Goal: Entertainment & Leisure: Consume media (video, audio)

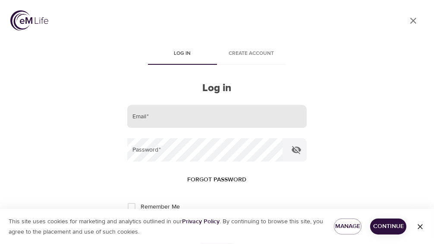
click at [185, 119] on input "email" at bounding box center [216, 116] width 179 height 23
click at [359, 96] on div "User Profile Log in Create account Log in Email   * Password   * Forgot passwor…" at bounding box center [217, 122] width 434 height 244
click at [211, 118] on input "email" at bounding box center [216, 116] width 179 height 23
type input "Bella327!"
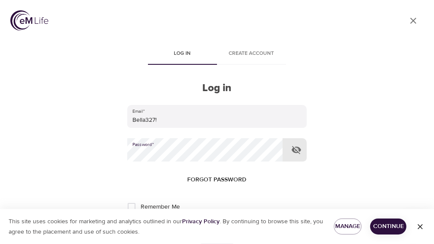
click at [135, 207] on input "Remember Me" at bounding box center [131, 206] width 18 height 18
checkbox input "true"
click at [390, 226] on span "Continue" at bounding box center [388, 226] width 22 height 11
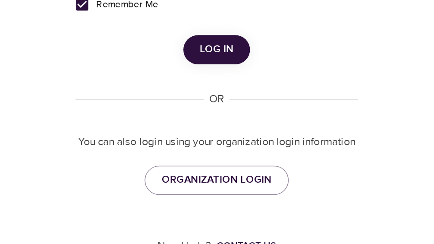
scroll to position [115, 0]
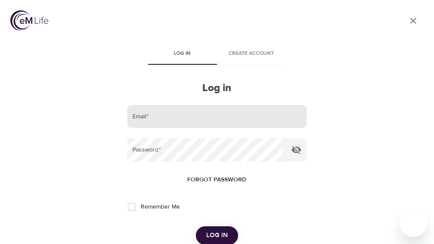
click at [186, 119] on input "email" at bounding box center [216, 116] width 179 height 23
type input "jeffmactom@aol.com"
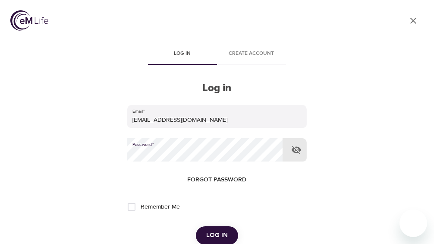
click at [127, 206] on input "Remember Me" at bounding box center [131, 206] width 18 height 18
checkbox input "true"
click at [219, 234] on span "Log in" at bounding box center [217, 234] width 22 height 11
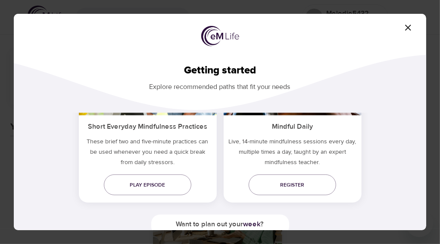
click at [404, 226] on div "Do you need quick relief ? Short Everyday Mindfulness Practices These brief two…" at bounding box center [220, 207] width 385 height 188
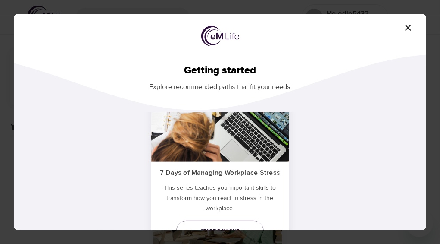
scroll to position [69, 0]
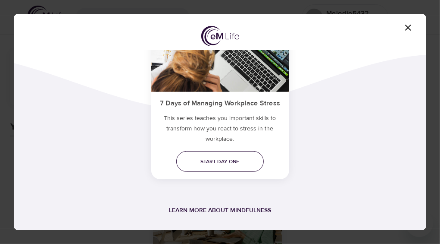
click at [251, 168] on link "Start day one" at bounding box center [220, 161] width 88 height 21
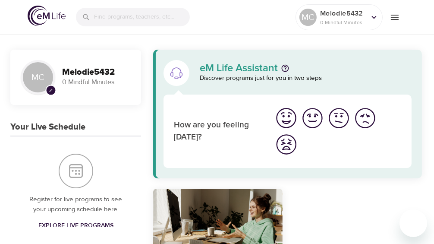
click at [393, 183] on div "eM Life Assistant Discover programs just for you in two steps How are you feeli…" at bounding box center [287, 215] width 282 height 330
click at [291, 125] on img "I'm feeling great" at bounding box center [286, 118] width 24 height 24
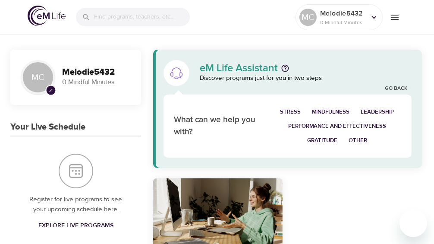
click at [347, 116] on span "Mindfulness" at bounding box center [331, 112] width 38 height 10
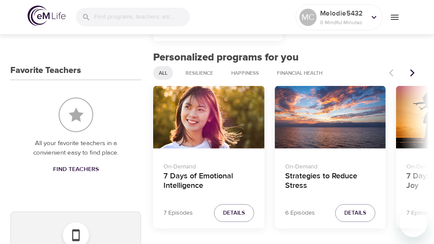
scroll to position [369, 0]
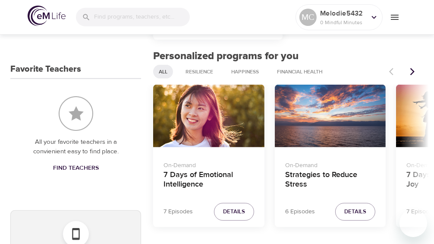
click at [360, 216] on span "Details" at bounding box center [355, 212] width 22 height 10
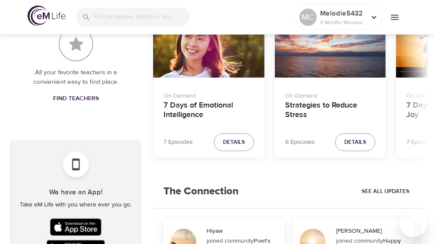
scroll to position [438, 0]
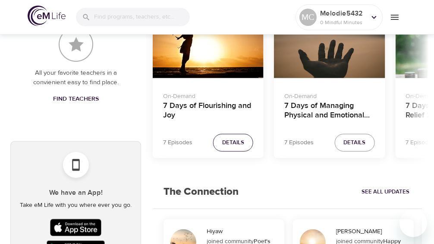
click at [238, 147] on button "Details" at bounding box center [233, 143] width 40 height 18
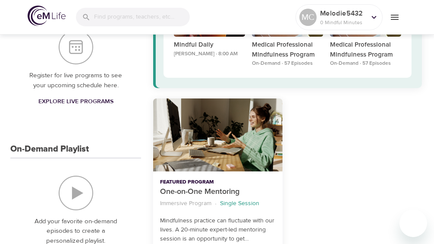
scroll to position [59, 0]
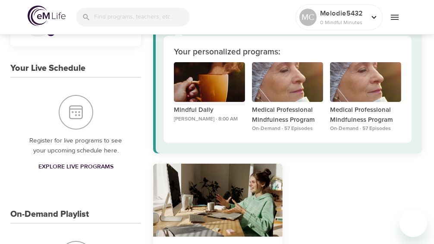
click at [219, 78] on div "Mindful Daily" at bounding box center [209, 82] width 71 height 40
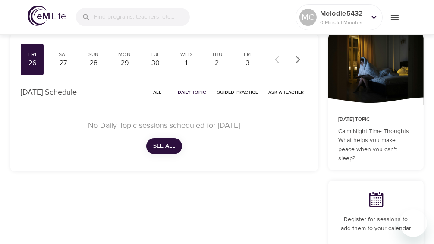
click at [398, 146] on p "Calm Night Time Thoughts: What helps you make peace when you can't sleep?" at bounding box center [375, 145] width 75 height 36
click at [380, 143] on p "Calm Night Time Thoughts: What helps you make peace when you can't sleep?" at bounding box center [375, 145] width 75 height 36
click at [377, 136] on p "Calm Night Time Thoughts: What helps you make peace when you can't sleep?" at bounding box center [375, 145] width 75 height 36
click at [403, 159] on p "Calm Night Time Thoughts: What helps you make peace when you can't sleep?" at bounding box center [375, 145] width 75 height 36
click at [412, 157] on p "Calm Night Time Thoughts: What helps you make peace when you can't sleep?" at bounding box center [375, 145] width 75 height 36
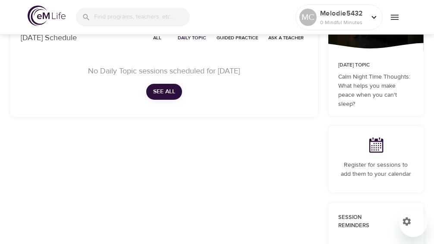
scroll to position [115, 0]
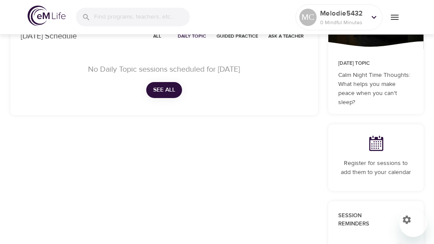
click at [403, 173] on p "Register for sessions to add them to your calendar" at bounding box center [375, 168] width 75 height 18
click at [399, 173] on p "Register for sessions to add them to your calendar" at bounding box center [375, 168] width 75 height 18
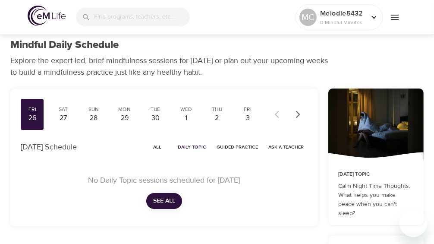
scroll to position [0, 0]
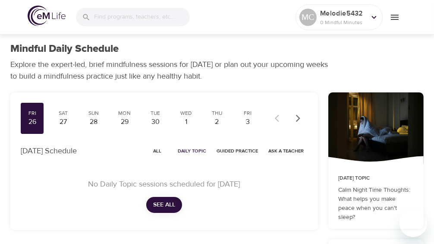
click at [65, 119] on div "27" at bounding box center [63, 122] width 16 height 10
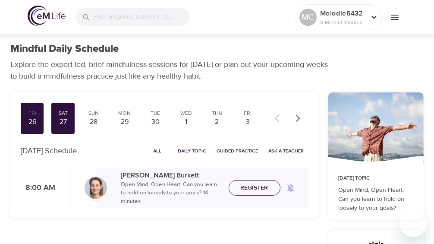
click at [264, 189] on span "Register" at bounding box center [255, 187] width 28 height 11
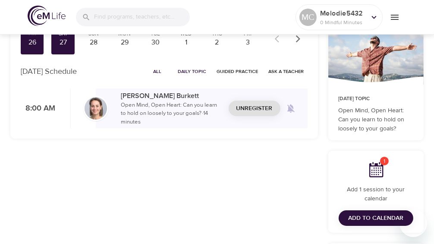
scroll to position [79, 0]
click at [388, 224] on button "Add to Calendar" at bounding box center [375, 218] width 75 height 16
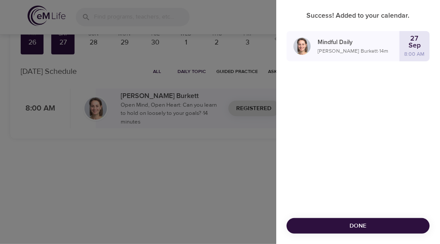
click at [405, 229] on span "Done" at bounding box center [358, 225] width 129 height 11
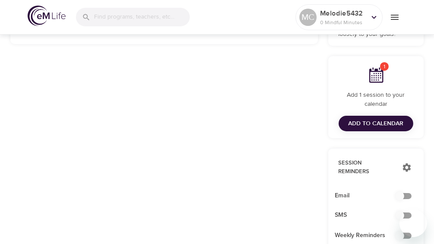
scroll to position [160, 0]
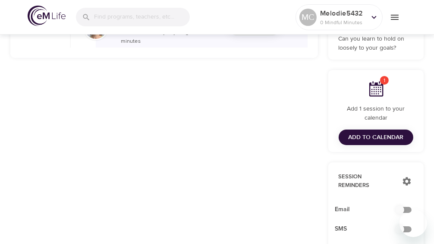
click at [394, 16] on icon "menu" at bounding box center [395, 17] width 8 height 5
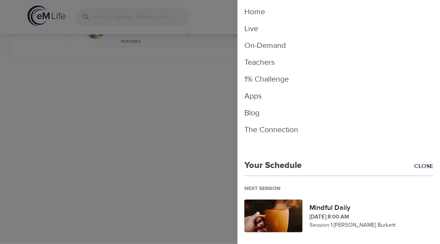
click at [193, 138] on div at bounding box center [220, 122] width 440 height 244
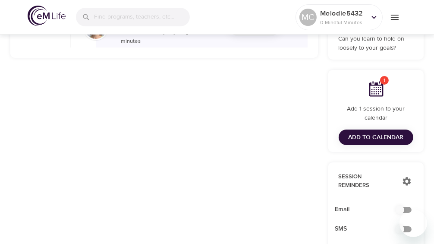
click at [385, 216] on div "Email" at bounding box center [376, 209] width 96 height 19
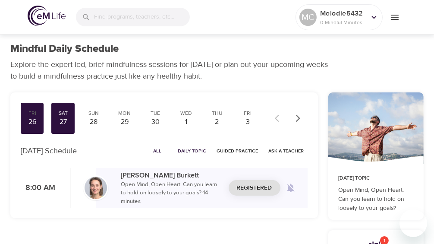
click at [96, 116] on div "Sun" at bounding box center [94, 113] width 16 height 7
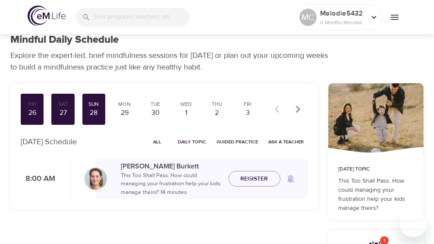
scroll to position [8, 0]
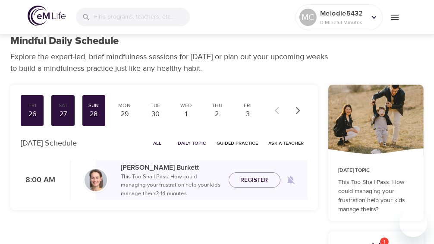
click at [124, 112] on div "29" at bounding box center [124, 114] width 16 height 10
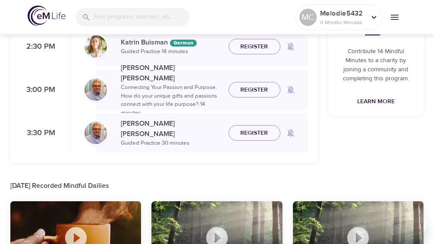
scroll to position [486, 0]
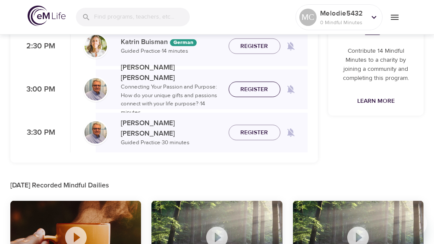
click at [263, 86] on span "Register" at bounding box center [255, 89] width 28 height 11
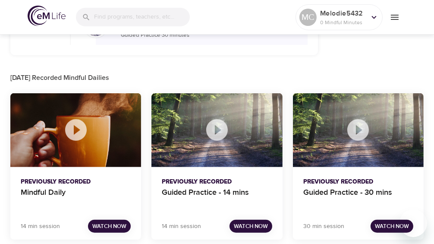
scroll to position [602, 0]
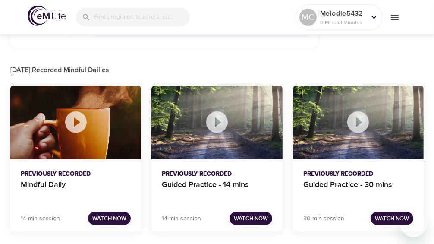
click at [69, 126] on icon at bounding box center [76, 122] width 22 height 22
click at [79, 122] on icon at bounding box center [76, 122] width 26 height 26
click at [118, 218] on span "Watch Now" at bounding box center [109, 218] width 34 height 10
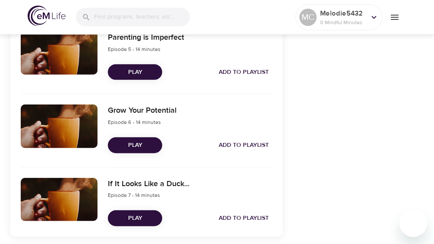
scroll to position [637, 0]
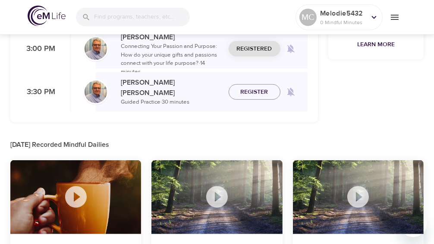
checkbox input "true"
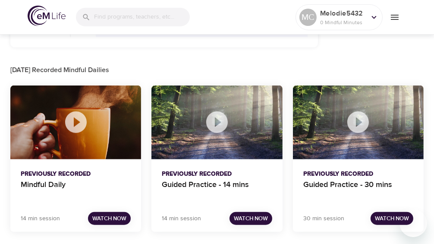
click at [256, 220] on span "Watch Now" at bounding box center [251, 218] width 34 height 10
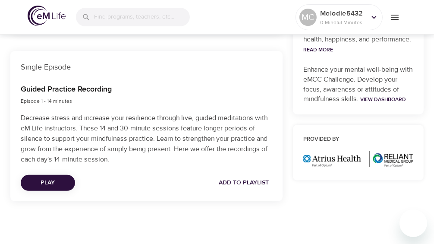
scroll to position [350, 0]
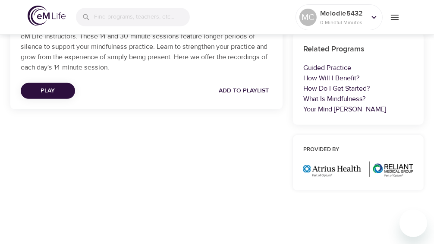
click at [61, 93] on span "Play" at bounding box center [48, 90] width 41 height 11
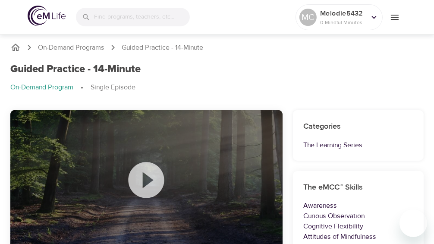
scroll to position [0, 0]
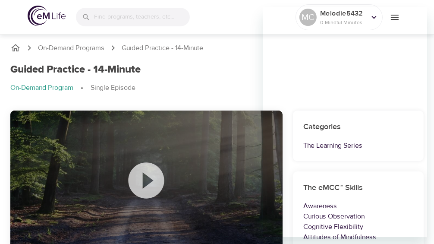
click at [221, 71] on div "Guided Practice - 14-Minute" at bounding box center [216, 69] width 413 height 13
click at [229, 68] on div "Guided Practice - 14-Minute" at bounding box center [216, 69] width 413 height 13
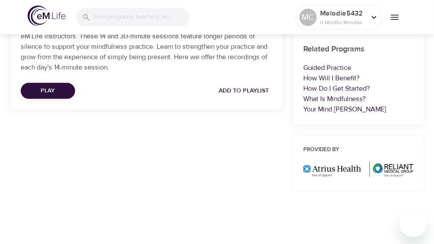
scroll to position [294, 0]
